Goal: Task Accomplishment & Management: Manage account settings

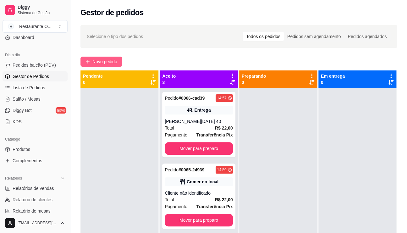
click at [105, 58] on span "Novo pedido" at bounding box center [104, 61] width 25 height 7
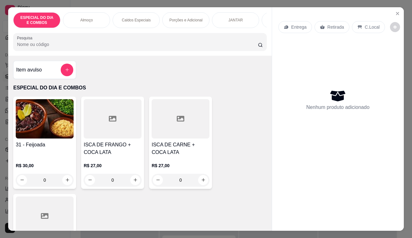
click at [368, 21] on div "C.Local" at bounding box center [368, 27] width 33 height 12
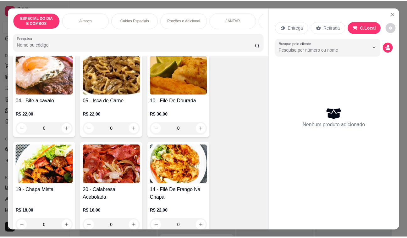
scroll to position [377, 0]
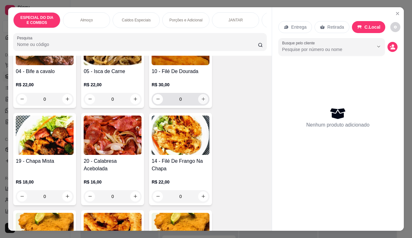
click at [201, 101] on icon "increase-product-quantity" at bounding box center [203, 99] width 5 height 5
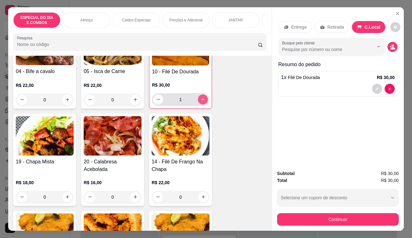
click at [201, 102] on icon "increase-product-quantity" at bounding box center [203, 99] width 5 height 5
type input "2"
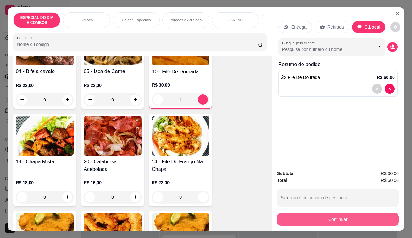
click at [361, 220] on button "Continuar" at bounding box center [338, 219] width 122 height 13
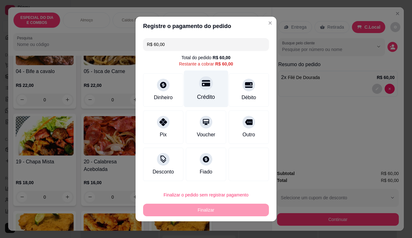
click at [202, 88] on div at bounding box center [206, 83] width 14 height 14
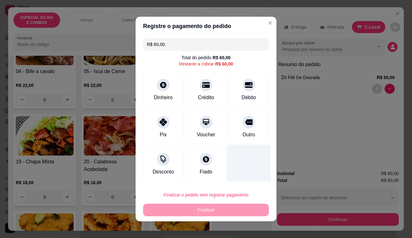
type input "R$ 0,00"
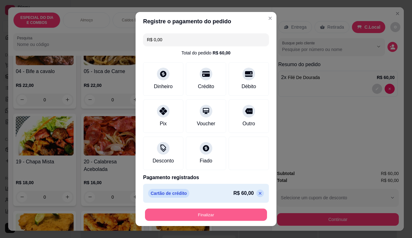
click at [215, 212] on button "Finalizar" at bounding box center [206, 214] width 122 height 12
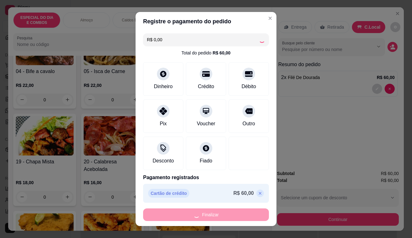
type input "0"
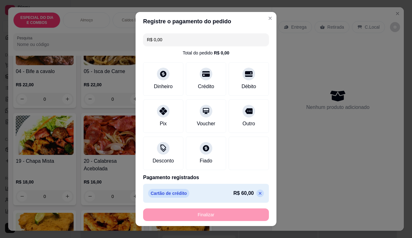
type input "-R$ 60,00"
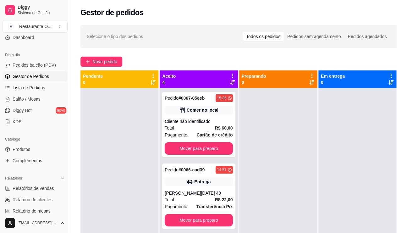
click at [232, 73] on icon at bounding box center [233, 76] width 6 height 6
click at [234, 76] on div "Mudar para pedidos recebidos primeiro" at bounding box center [231, 73] width 83 height 9
click at [239, 63] on div "Novo pedido" at bounding box center [238, 62] width 317 height 10
click at [233, 82] on icon at bounding box center [232, 82] width 5 height 5
click at [231, 75] on icon at bounding box center [233, 76] width 6 height 6
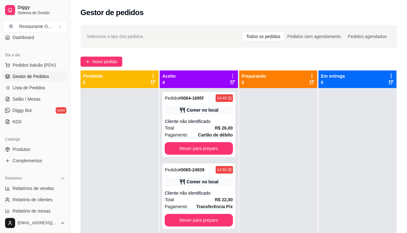
click at [210, 89] on div "Mover pedidos de etapa Com essa opção você tem a opção de mover todos os pedido…" at bounding box center [194, 92] width 75 height 17
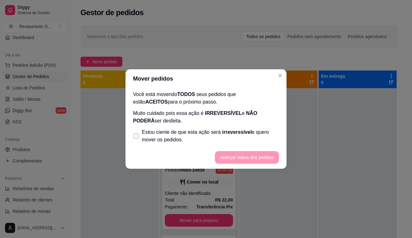
click at [145, 136] on span "Estou ciente de que esta ação será irreverssível e quero mover os pedidos." at bounding box center [210, 135] width 137 height 15
click at [137, 137] on input "Estou ciente de que esta ação será irreverssível e quero mover os pedidos." at bounding box center [135, 139] width 4 height 4
checkbox input "true"
click at [262, 153] on button "Avançar status dos pedidos" at bounding box center [247, 157] width 64 height 13
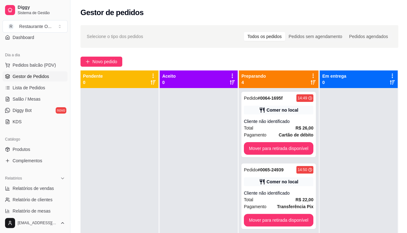
click at [316, 75] on icon at bounding box center [313, 76] width 6 height 6
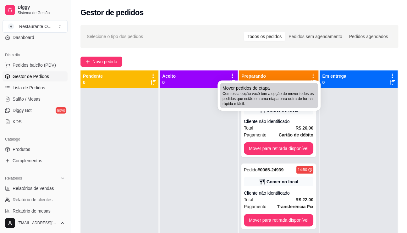
click at [272, 87] on div "Mover pedidos de etapa Com essa opção você tem a opção de mover todos os pedido…" at bounding box center [269, 95] width 93 height 21
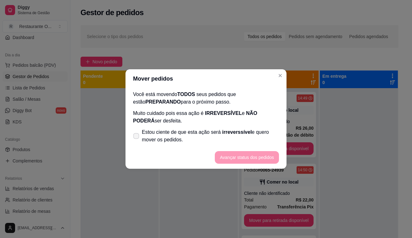
click at [144, 132] on span "Estou ciente de que esta ação será irreverssível e quero mover os pedidos." at bounding box center [210, 135] width 137 height 15
click at [137, 137] on input "Estou ciente de que esta ação será irreverssível e quero mover os pedidos." at bounding box center [135, 139] width 4 height 4
checkbox input "true"
click at [249, 155] on button "Avançar status dos pedidos" at bounding box center [247, 157] width 62 height 12
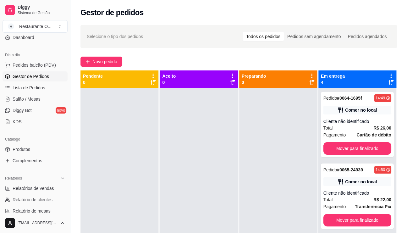
click at [389, 76] on icon at bounding box center [391, 76] width 6 height 6
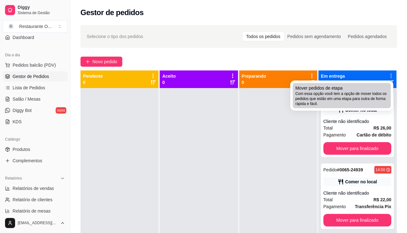
click at [355, 95] on span "Com essa opção você tem a opção de mover todos os pedidos que estão em uma etap…" at bounding box center [341, 98] width 93 height 15
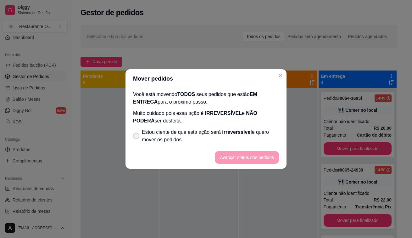
click at [133, 139] on label "Estou ciente de que esta ação será irreverssível e quero mover os pedidos." at bounding box center [205, 136] width 151 height 20
click at [133, 139] on input "Estou ciente de que esta ação será irreverssível e quero mover os pedidos." at bounding box center [135, 139] width 4 height 4
checkbox input "true"
click at [271, 149] on footer "Avançar status dos pedidos" at bounding box center [205, 157] width 161 height 23
click at [271, 155] on button "Avançar status dos pedidos" at bounding box center [247, 157] width 62 height 12
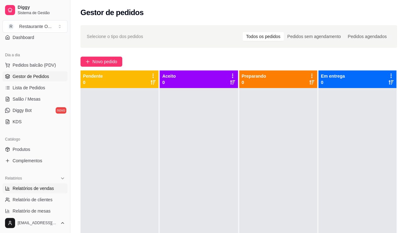
click at [34, 189] on span "Relatórios de vendas" at bounding box center [33, 188] width 41 height 6
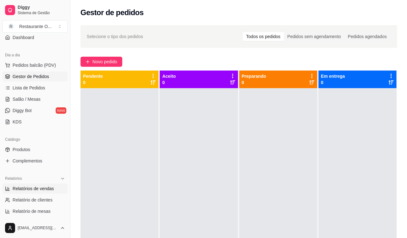
select select "ALL"
select select "0"
